Goal: Check status

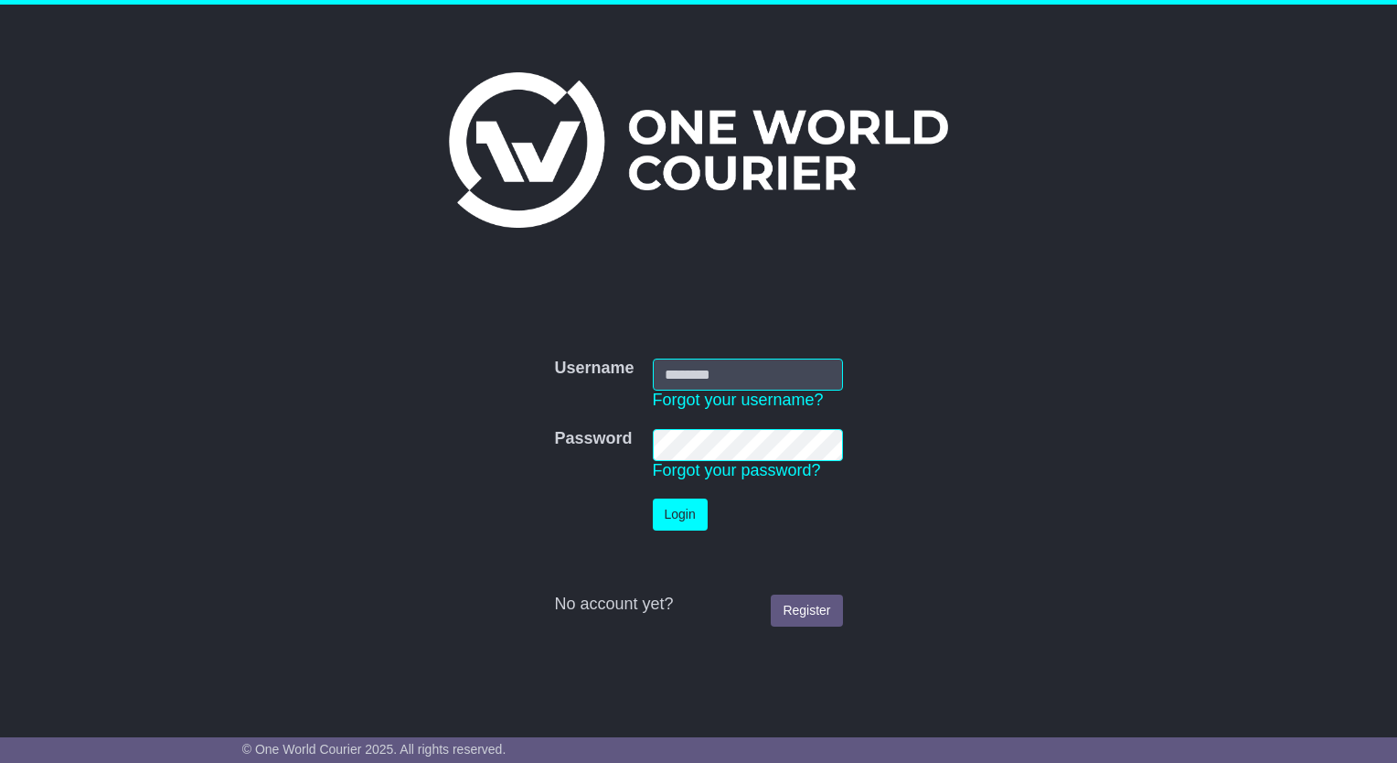
type input "**********"
click at [680, 512] on button "Login" at bounding box center [680, 514] width 55 height 32
